Goal: Information Seeking & Learning: Learn about a topic

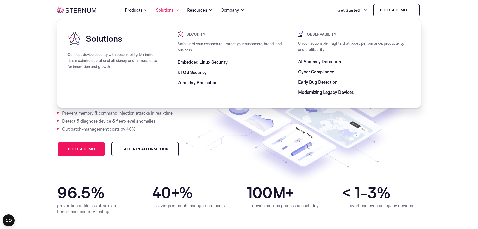
click at [309, 71] on span "Cyber Compliance" at bounding box center [316, 72] width 36 height 6
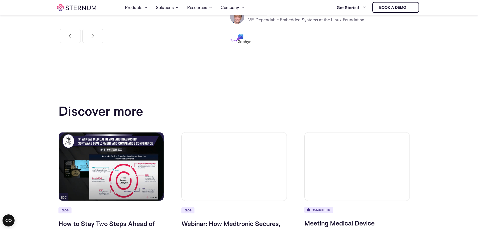
scroll to position [728, 0]
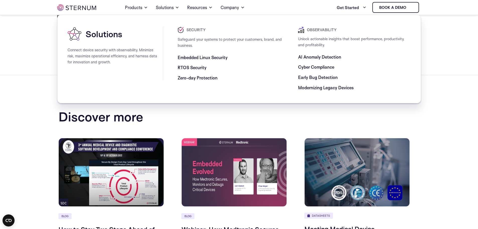
click at [306, 87] on span "Modernizing Legacy Devices" at bounding box center [326, 88] width 56 height 6
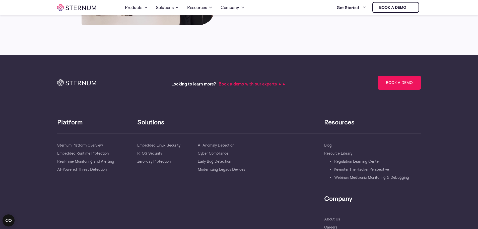
scroll to position [1822, 0]
